Goal: Task Accomplishment & Management: Manage account settings

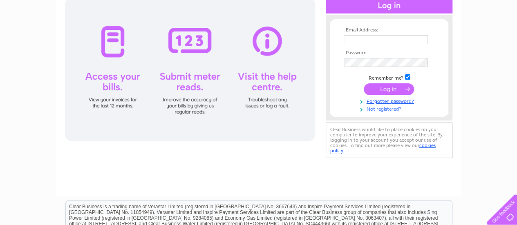
scroll to position [94, 0]
type input "[PERSON_NAME][EMAIL_ADDRESS][DOMAIN_NAME]"
click at [394, 87] on input "submit" at bounding box center [389, 89] width 50 height 11
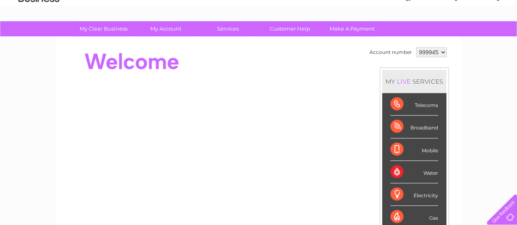
scroll to position [39, 0]
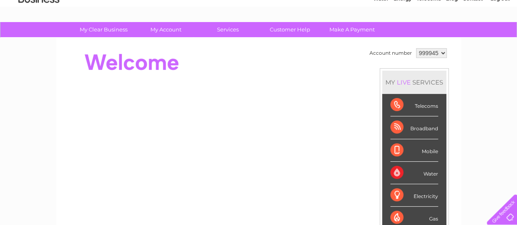
click at [429, 172] on div "Water" at bounding box center [414, 173] width 48 height 22
click at [393, 172] on div "Water" at bounding box center [414, 173] width 48 height 22
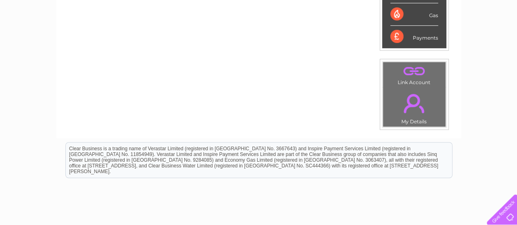
scroll to position [243, 0]
click at [415, 70] on link "." at bounding box center [414, 71] width 58 height 14
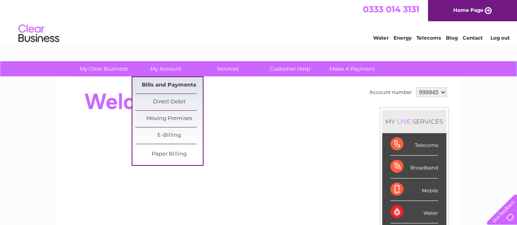
click at [163, 82] on link "Bills and Payments" at bounding box center [168, 85] width 67 height 16
click at [178, 84] on link "Bills and Payments" at bounding box center [168, 85] width 67 height 16
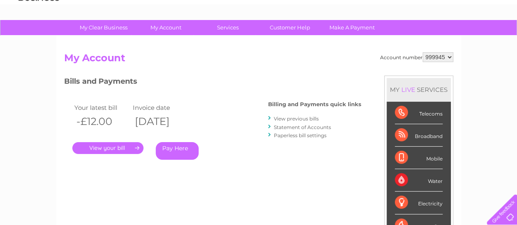
scroll to position [41, 0]
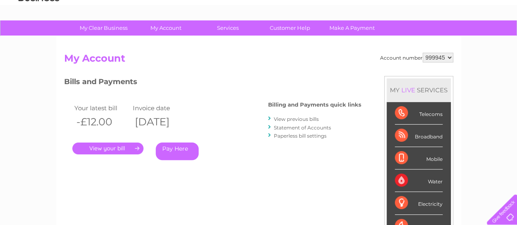
click at [449, 58] on select "999945" at bounding box center [438, 58] width 31 height 10
click at [423, 53] on select "999945" at bounding box center [438, 58] width 31 height 10
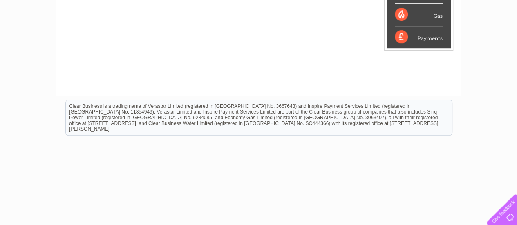
scroll to position [253, 0]
